Goal: Find contact information: Find contact information

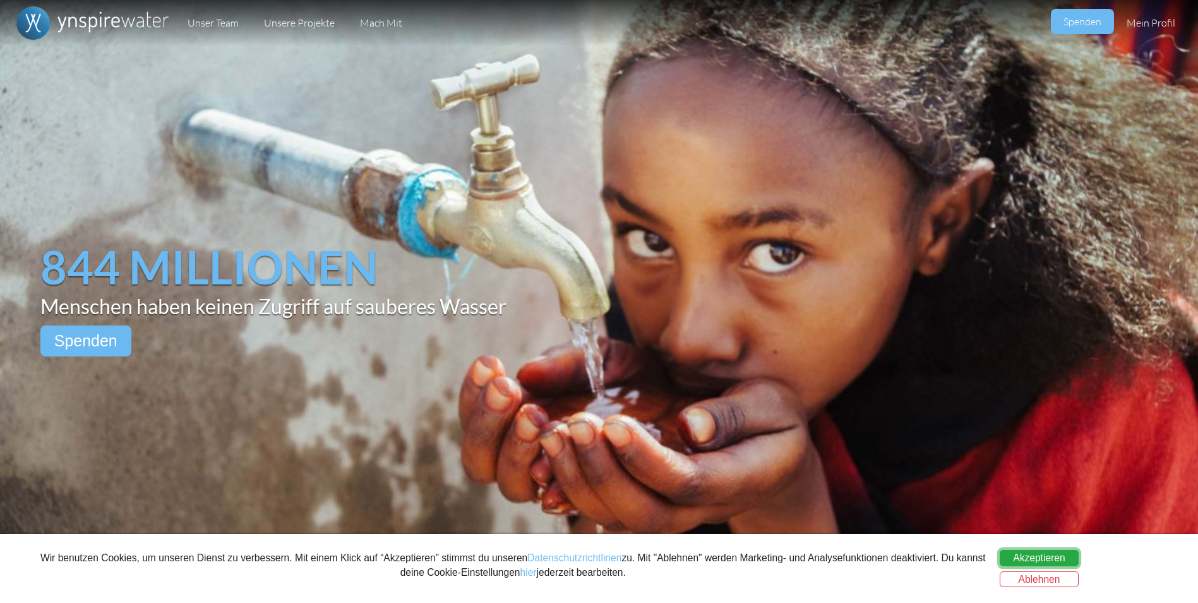
click at [1047, 559] on button "Akzeptieren" at bounding box center [1039, 558] width 79 height 16
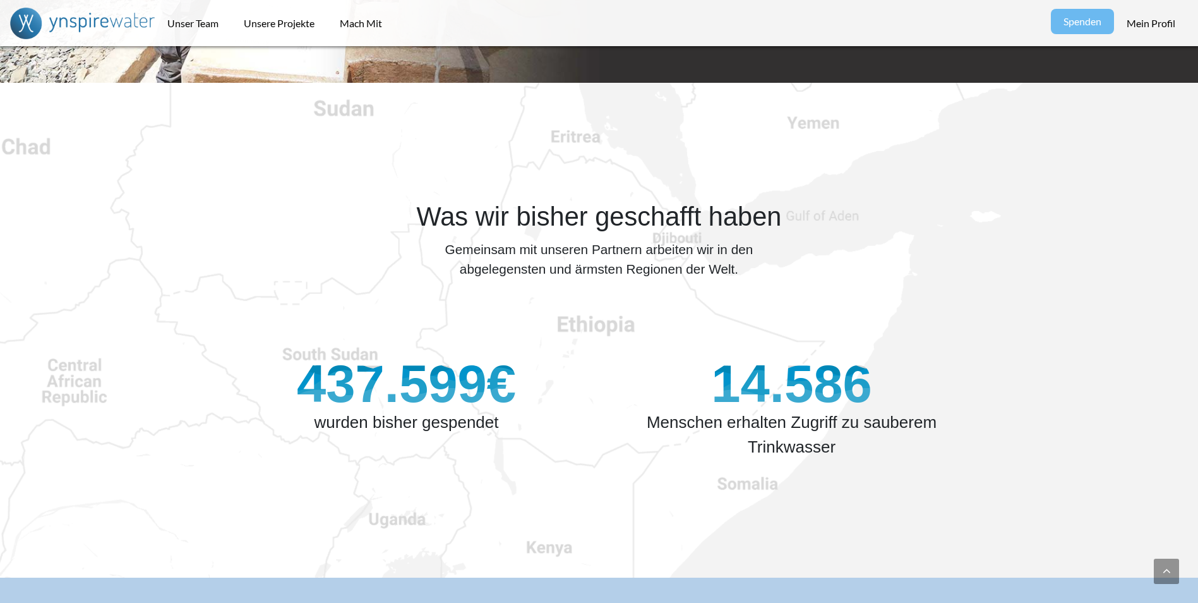
scroll to position [1137, 0]
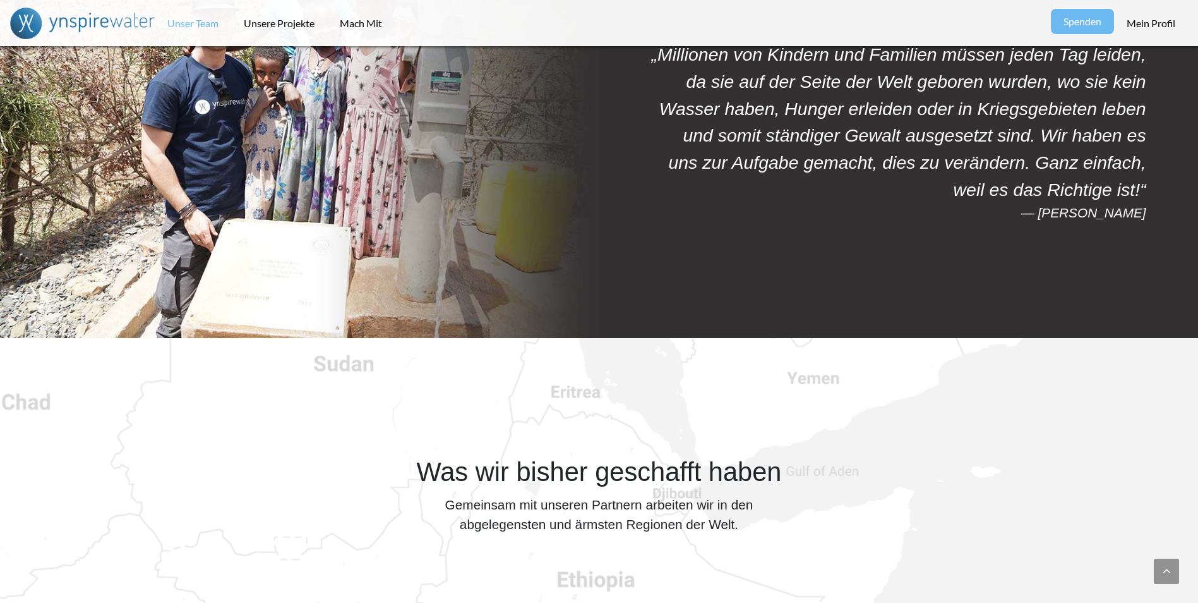
click at [183, 26] on link "Unser Team" at bounding box center [193, 23] width 76 height 46
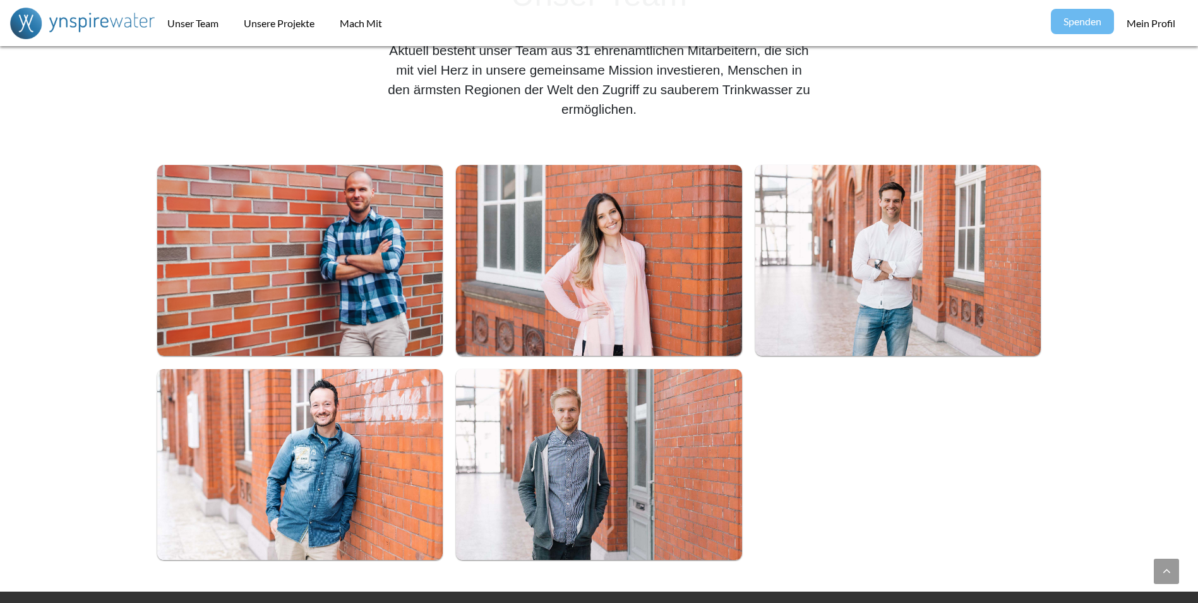
scroll to position [569, 0]
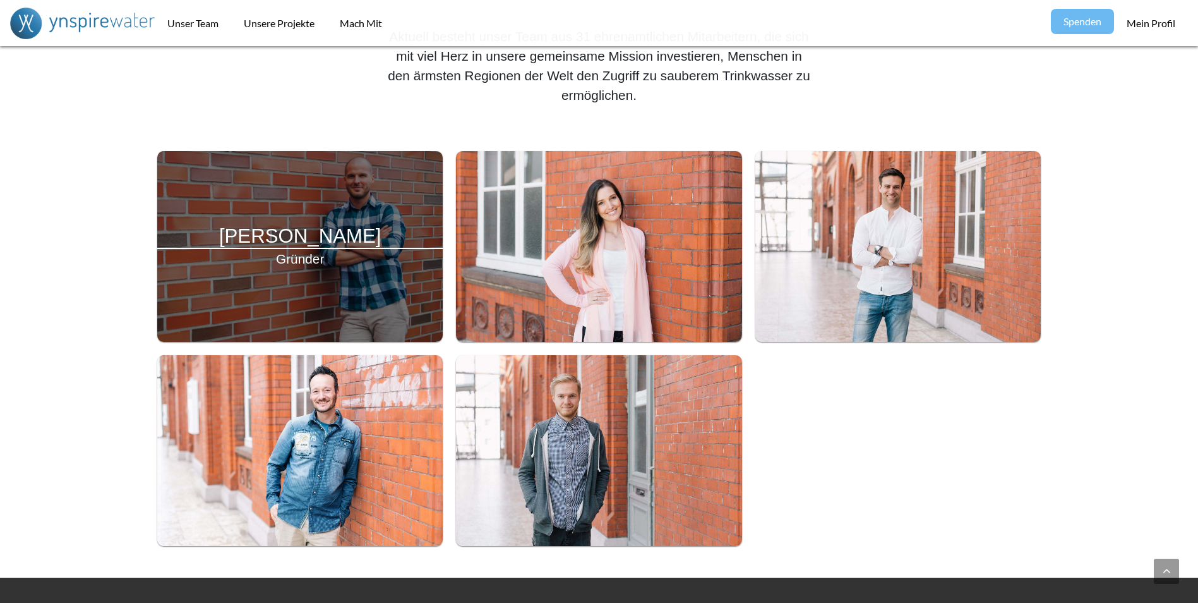
click at [319, 272] on div "[PERSON_NAME]" at bounding box center [300, 246] width 286 height 191
click at [300, 237] on h4 "[PERSON_NAME]" at bounding box center [300, 235] width 286 height 23
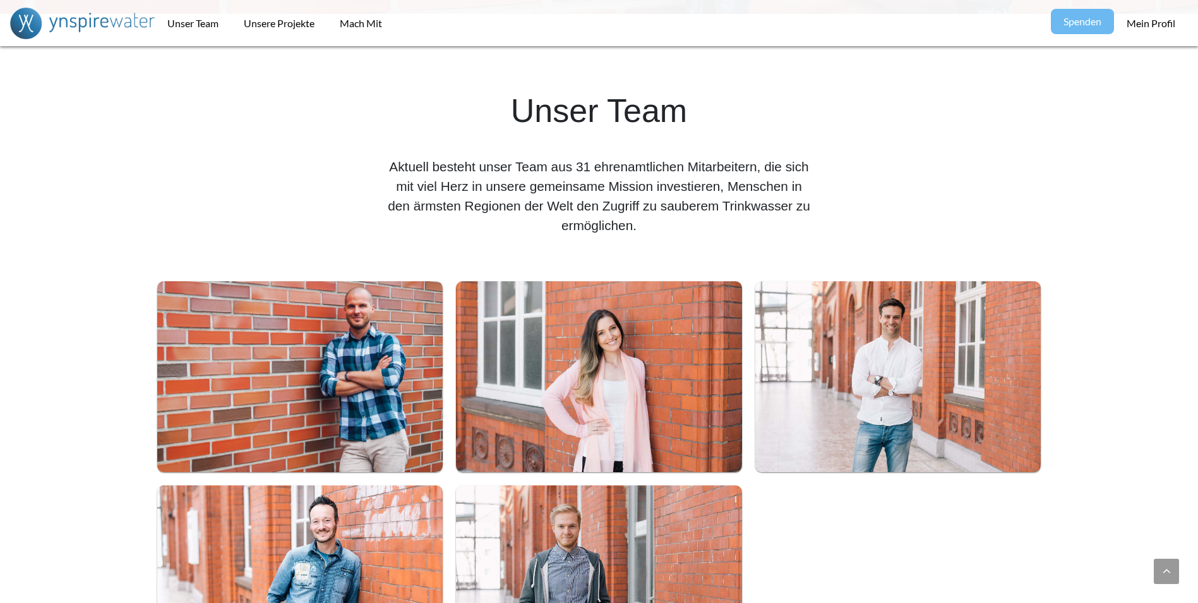
scroll to position [754, 0]
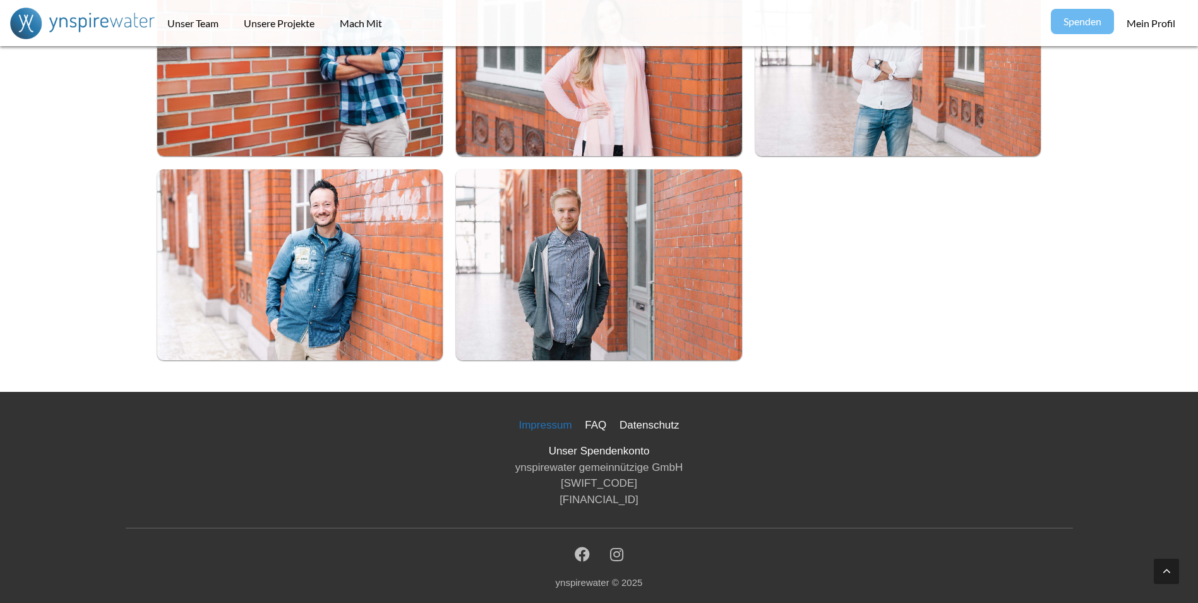
click at [549, 425] on link "Impressum" at bounding box center [545, 425] width 63 height 22
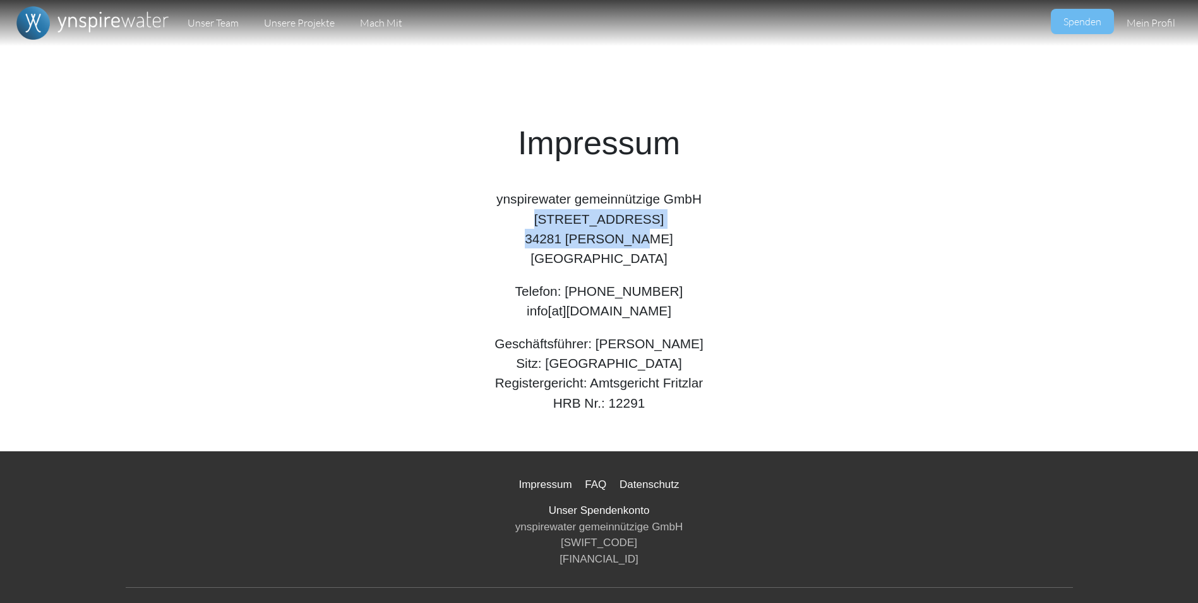
drag, startPoint x: 502, startPoint y: 220, endPoint x: 661, endPoint y: 247, distance: 161.5
click at [661, 247] on p "ynspirewater gemeinnützige GmbH Bürgermeister-Horstmann-Straße 5a 34281 Gudensb…" at bounding box center [599, 228] width 897 height 79
copy p "Bürgermeister-Horstmann-Straße 5a 34281 Gudensberg"
